Goal: Transaction & Acquisition: Purchase product/service

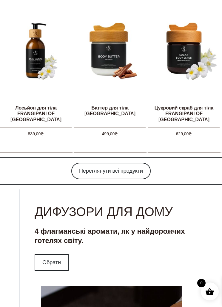
scroll to position [505, 0]
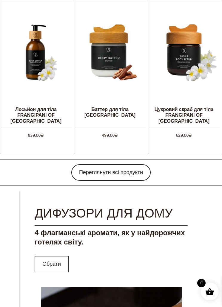
click at [140, 167] on link "Переглянути всі продукти" at bounding box center [110, 172] width 79 height 16
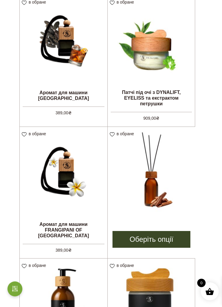
scroll to position [255, 0]
click at [160, 231] on link "Оберіть опції" at bounding box center [152, 239] width 78 height 17
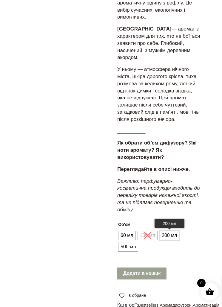
click at [171, 230] on span "200 мл" at bounding box center [169, 235] width 18 height 10
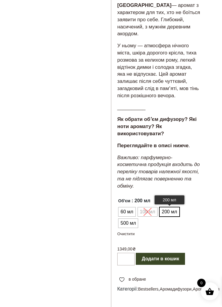
scroll to position [379, 0]
click at [137, 218] on span "500 мл" at bounding box center [128, 223] width 18 height 10
click at [174, 207] on span "200 мл" at bounding box center [169, 212] width 18 height 10
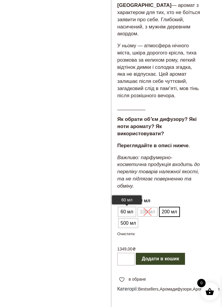
click at [131, 207] on span "60 мл" at bounding box center [127, 212] width 16 height 10
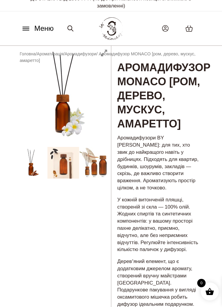
scroll to position [0, 0]
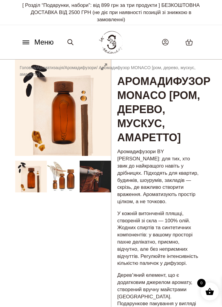
click at [189, 163] on p "Аромадифузори BY SADOVSKIY: для тих, хто звик до найкращого навіть у дрібницях.…" at bounding box center [159, 176] width 84 height 57
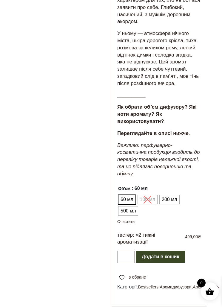
scroll to position [390, 0]
click at [149, 194] on ul "60 мл 100 мл 200 мл 500 мл" at bounding box center [159, 205] width 84 height 23
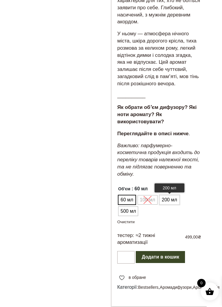
click at [169, 195] on span "200 мл" at bounding box center [169, 200] width 18 height 10
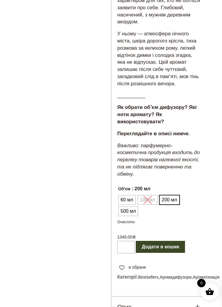
click at [150, 194] on ul "60 мл 100 мл 200 мл 500 мл" at bounding box center [159, 205] width 84 height 23
click at [148, 194] on ul "60 мл 100 мл 200 мл 500 мл" at bounding box center [159, 205] width 84 height 23
click at [134, 195] on span "60 мл" at bounding box center [127, 200] width 16 height 10
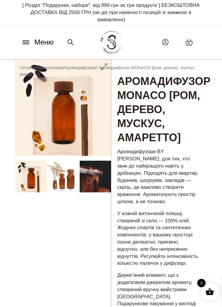
scroll to position [0, 0]
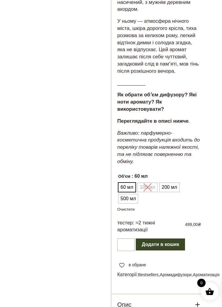
scroll to position [403, 0]
click at [150, 181] on ul "60 мл 100 мл 200 мл 500 мл" at bounding box center [159, 192] width 84 height 23
click at [149, 181] on ul "60 мл 100 мл 200 мл 500 мл" at bounding box center [159, 192] width 84 height 23
click at [152, 181] on ul "60 мл 100 мл 200 мл 500 мл" at bounding box center [159, 192] width 84 height 23
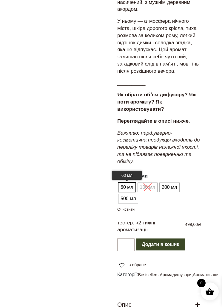
click at [128, 182] on span "60 мл" at bounding box center [127, 187] width 16 height 10
click at [150, 181] on ul "60 мл 100 мл 200 мл 500 мл" at bounding box center [159, 192] width 84 height 23
click at [151, 181] on ul "60 мл 100 мл 200 мл 500 мл" at bounding box center [159, 192] width 84 height 23
click at [149, 181] on ul "60 мл 100 мл 200 мл 500 мл" at bounding box center [159, 192] width 84 height 23
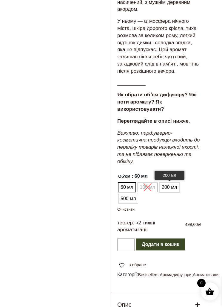
click at [170, 182] on span "200 мл" at bounding box center [169, 187] width 18 height 10
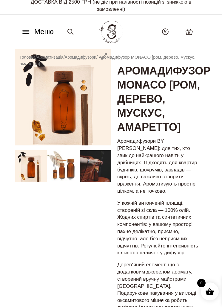
scroll to position [0, 0]
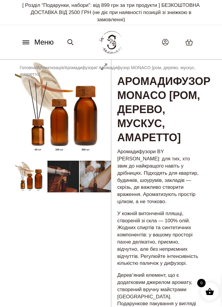
click at [34, 45] on button "Меню" at bounding box center [37, 41] width 36 height 11
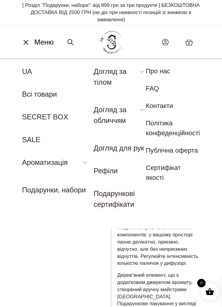
click at [25, 42] on icon at bounding box center [26, 42] width 4 height 4
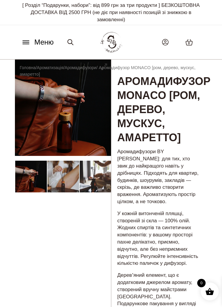
click at [112, 41] on img at bounding box center [111, 42] width 26 height 25
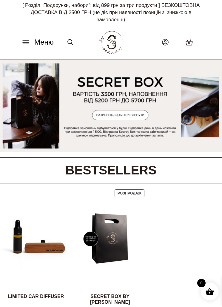
click at [33, 42] on button "Меню" at bounding box center [37, 41] width 36 height 11
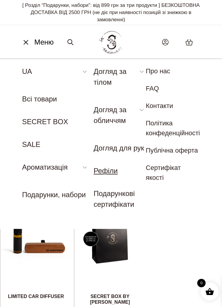
click at [99, 166] on link "Рефіли" at bounding box center [106, 170] width 24 height 8
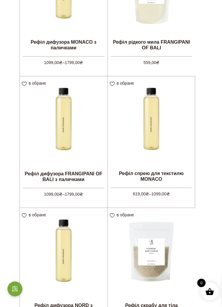
scroll to position [246, 0]
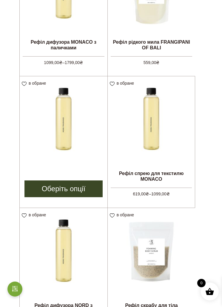
click at [75, 180] on link "Оберіть опції" at bounding box center [63, 188] width 78 height 17
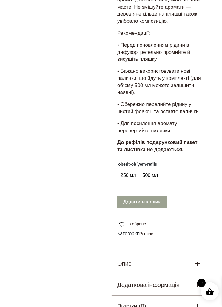
scroll to position [289, 0]
click at [131, 178] on span "250 мл" at bounding box center [128, 175] width 18 height 10
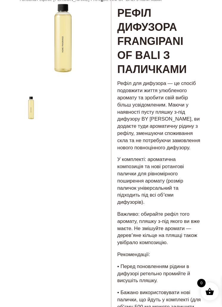
scroll to position [0, 0]
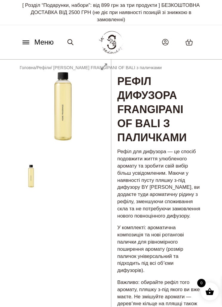
click at [24, 44] on icon at bounding box center [26, 42] width 10 height 6
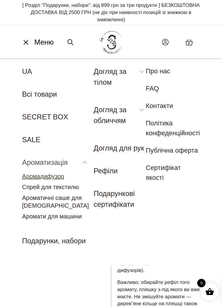
click at [55, 177] on link "Аромадифузор" at bounding box center [43, 176] width 42 height 7
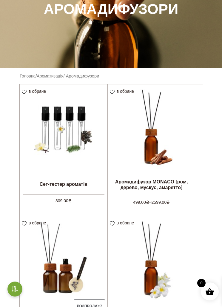
scroll to position [102, 0]
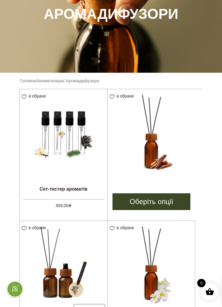
click at [169, 200] on link "Оберіть опції" at bounding box center [152, 201] width 78 height 17
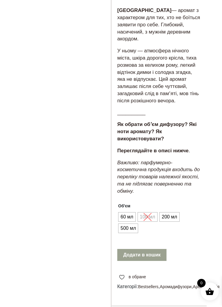
scroll to position [374, 0]
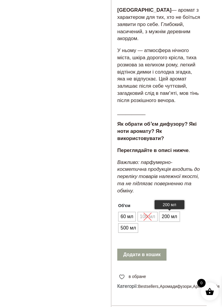
click at [171, 212] on span "200 мл" at bounding box center [169, 217] width 18 height 10
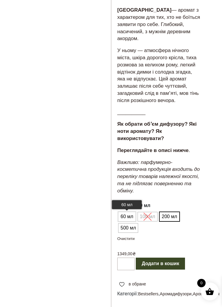
click at [125, 212] on span "60 мл" at bounding box center [127, 217] width 16 height 10
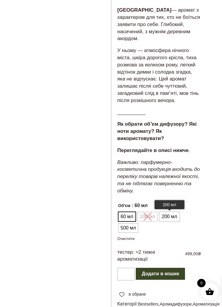
click at [171, 212] on span "200 мл" at bounding box center [169, 217] width 18 height 10
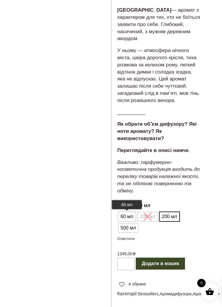
click at [127, 212] on span "60 мл" at bounding box center [127, 217] width 16 height 10
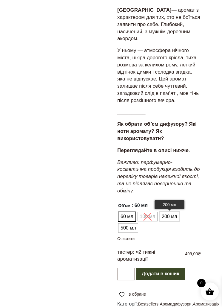
click at [169, 212] on span "200 мл" at bounding box center [169, 217] width 18 height 10
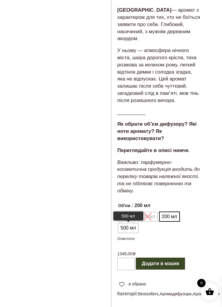
click at [137, 223] on span "500 мл" at bounding box center [128, 228] width 18 height 10
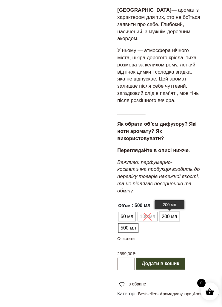
click at [167, 212] on span "200 мл" at bounding box center [169, 217] width 18 height 10
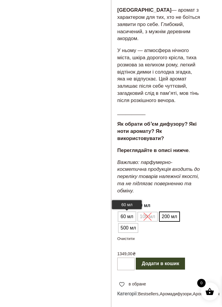
click at [121, 212] on span "60 мл" at bounding box center [127, 217] width 16 height 10
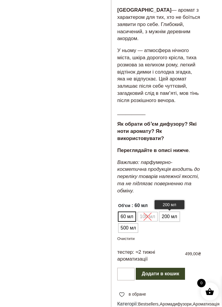
click at [168, 212] on span "200 мл" at bounding box center [169, 217] width 18 height 10
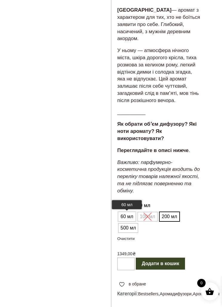
click at [125, 212] on span "60 мл" at bounding box center [127, 217] width 16 height 10
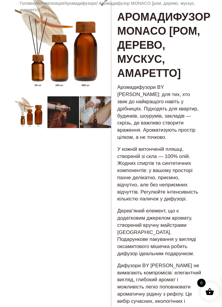
scroll to position [0, 0]
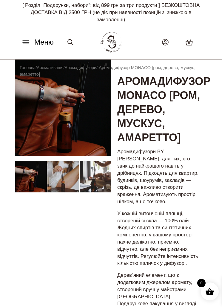
click at [111, 31] on img at bounding box center [111, 42] width 26 height 25
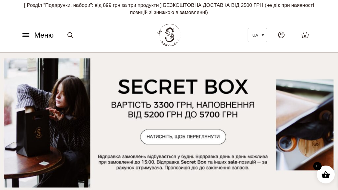
click at [27, 34] on icon at bounding box center [26, 35] width 10 height 6
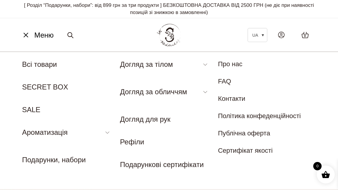
click at [30, 30] on button "Меню" at bounding box center [37, 35] width 36 height 11
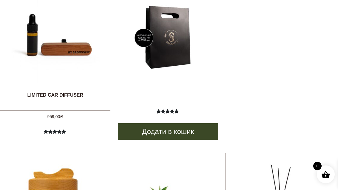
scroll to position [242, 0]
click at [173, 53] on img at bounding box center [168, 38] width 90 height 90
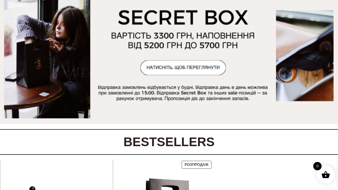
scroll to position [0, 0]
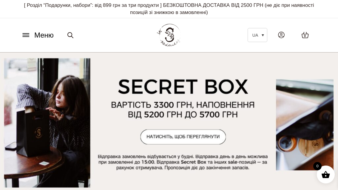
click at [23, 33] on icon at bounding box center [26, 35] width 10 height 6
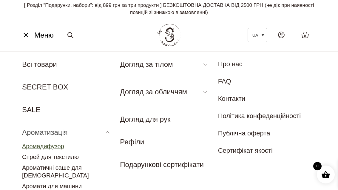
click at [63, 146] on link "Аромадифузор" at bounding box center [43, 146] width 42 height 7
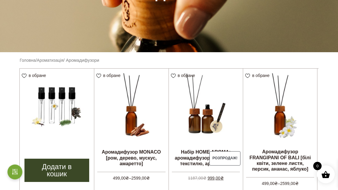
scroll to position [115, 0]
click at [67, 166] on link "Додати в кошик" at bounding box center [56, 170] width 65 height 23
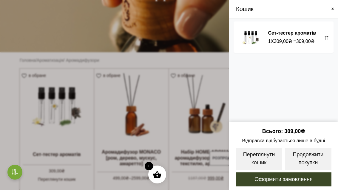
click at [336, 10] on div "Кошик" at bounding box center [283, 9] width 109 height 19
click at [336, 7] on div "Кошик" at bounding box center [283, 9] width 109 height 19
click at [334, 6] on div "Кошик" at bounding box center [283, 9] width 109 height 19
click at [333, 9] on span at bounding box center [333, 9] width 5 height 5
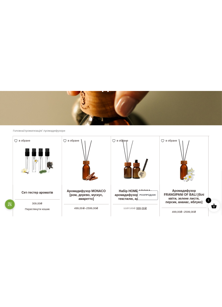
scroll to position [0, 0]
